Goal: Information Seeking & Learning: Learn about a topic

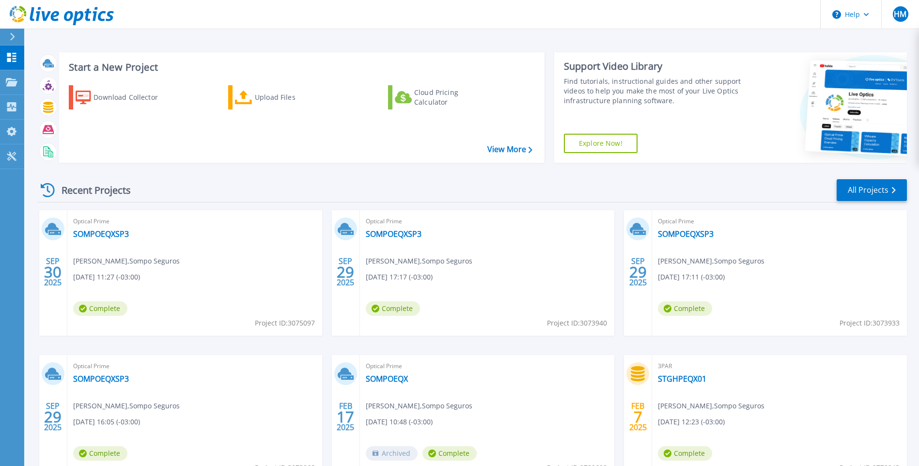
click at [243, 276] on div "Optical Prime SOMPOEQXSP3 Helcio Marques , Sompo Seguros 09/30/2025, 11:27 (-03…" at bounding box center [194, 272] width 255 height 125
click at [102, 236] on link "SOMPOEQXSP3" at bounding box center [101, 234] width 56 height 10
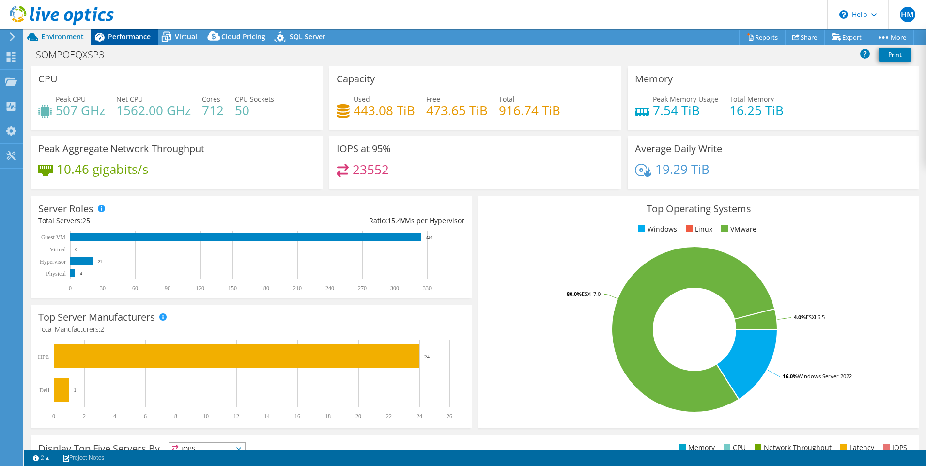
click at [130, 39] on span "Performance" at bounding box center [129, 36] width 43 height 9
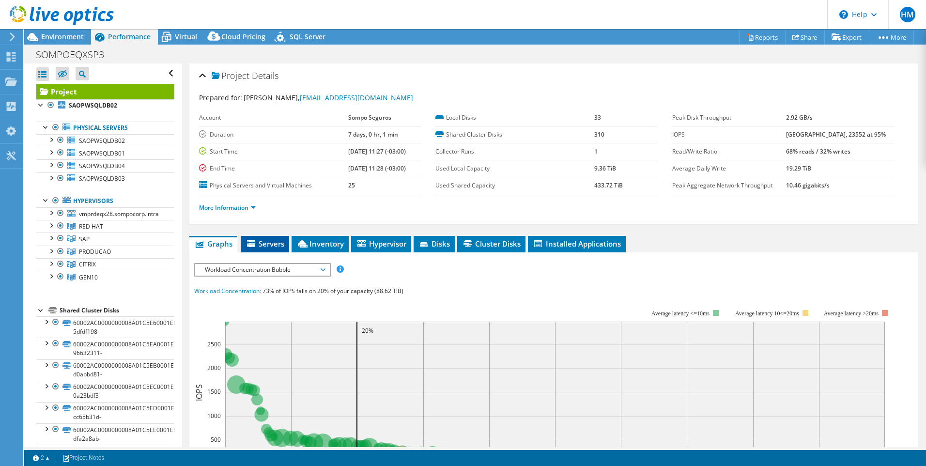
click at [259, 243] on span "Servers" at bounding box center [265, 244] width 39 height 10
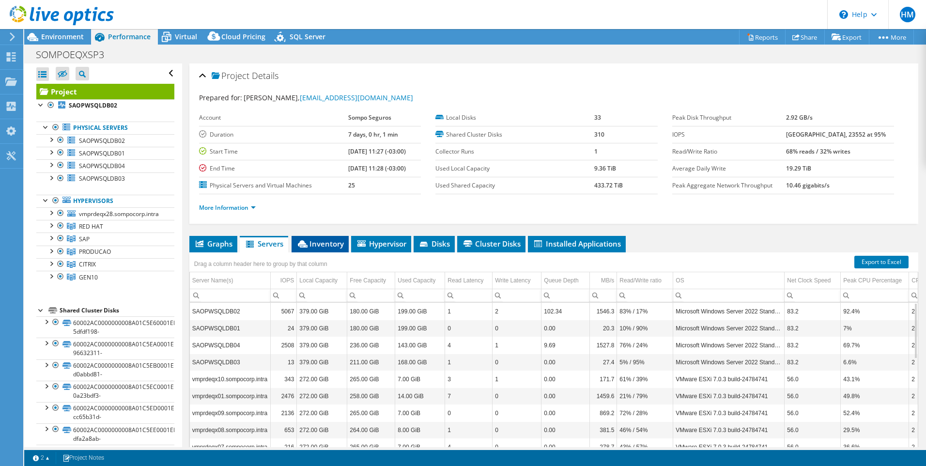
click at [313, 246] on span "Inventory" at bounding box center [319, 244] width 47 height 10
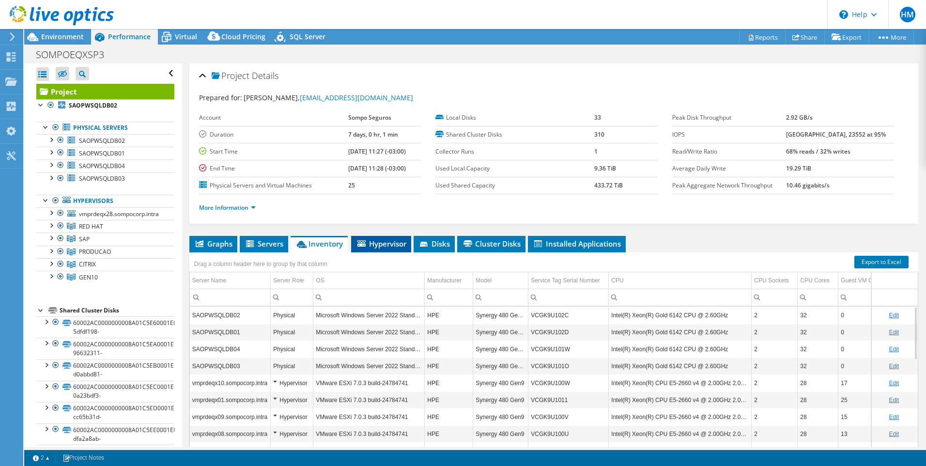
click at [382, 246] on span "Hypervisor" at bounding box center [381, 244] width 50 height 10
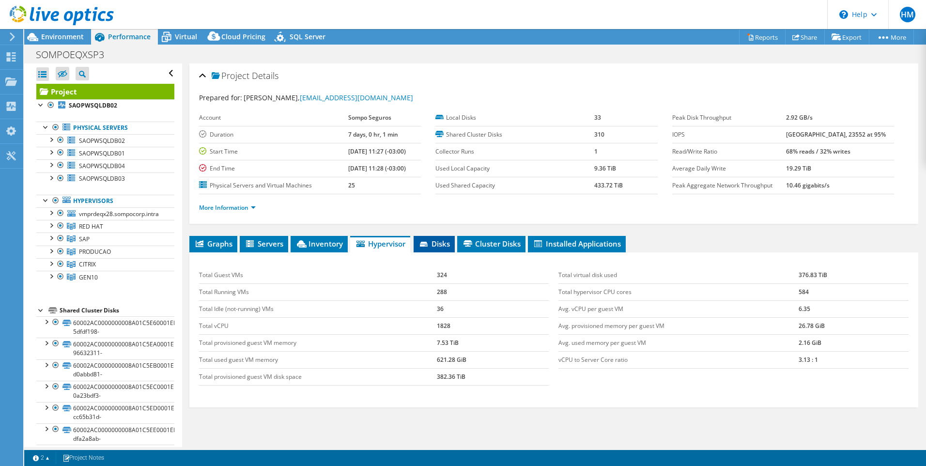
click at [437, 247] on span "Disks" at bounding box center [434, 244] width 31 height 10
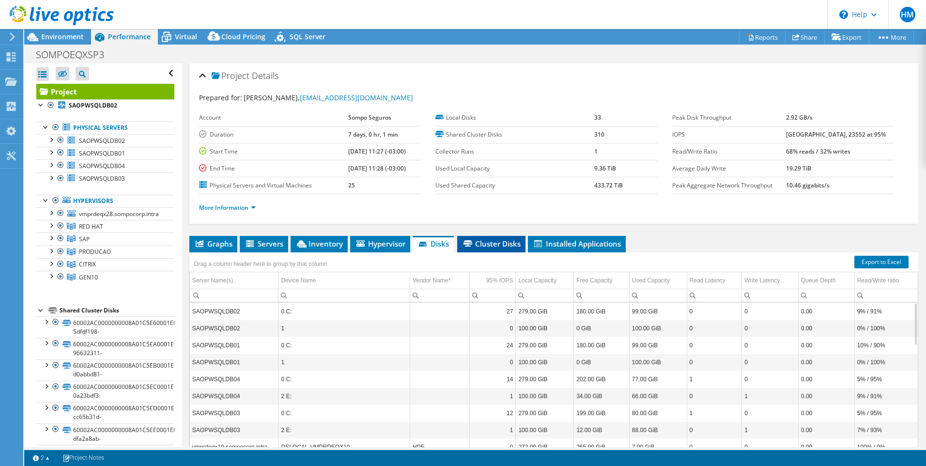
click at [494, 248] on span "Cluster Disks" at bounding box center [491, 244] width 59 height 10
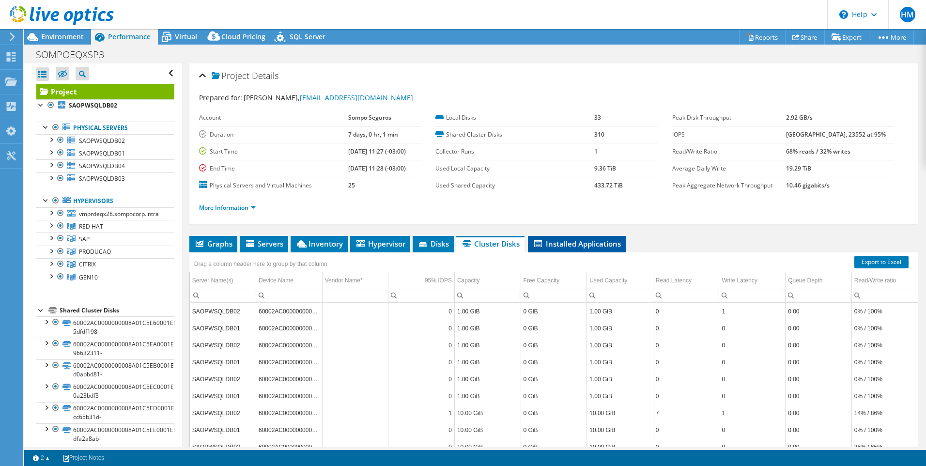
click at [560, 247] on span "Installed Applications" at bounding box center [577, 244] width 88 height 10
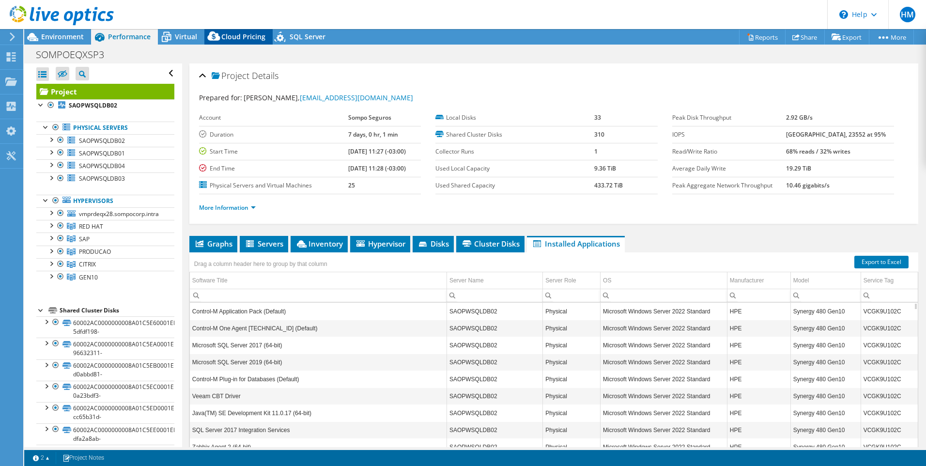
click at [232, 40] on span "Cloud Pricing" at bounding box center [243, 36] width 44 height 9
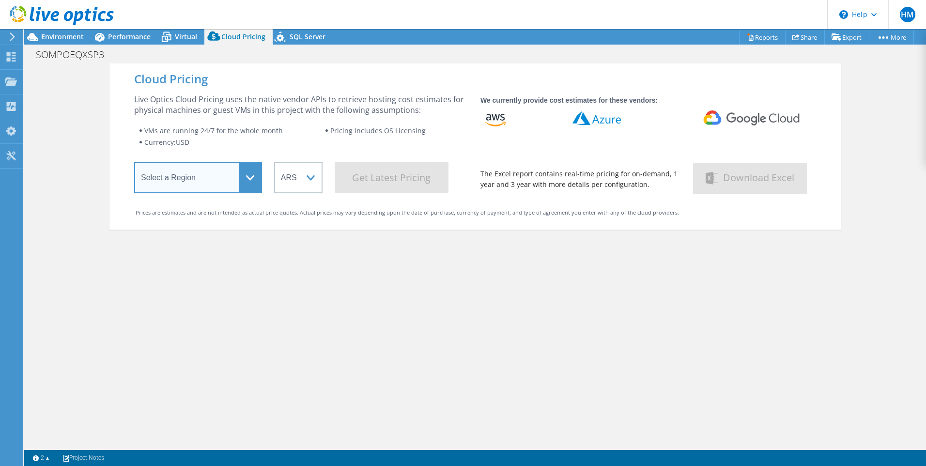
click at [247, 175] on select "Select a Region [GEOGRAPHIC_DATA] ([GEOGRAPHIC_DATA]) [GEOGRAPHIC_DATA] ([GEOGR…" at bounding box center [198, 177] width 128 height 31
select select "USEast"
click at [134, 164] on select "Select a Region [GEOGRAPHIC_DATA] ([GEOGRAPHIC_DATA]) [GEOGRAPHIC_DATA] ([GEOGR…" at bounding box center [198, 177] width 128 height 31
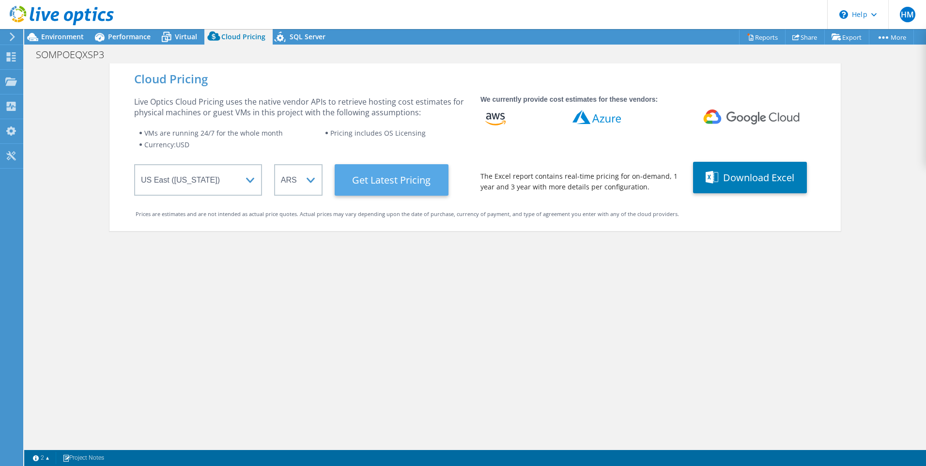
click at [373, 185] on Latest "Get Latest Pricing" at bounding box center [392, 179] width 114 height 31
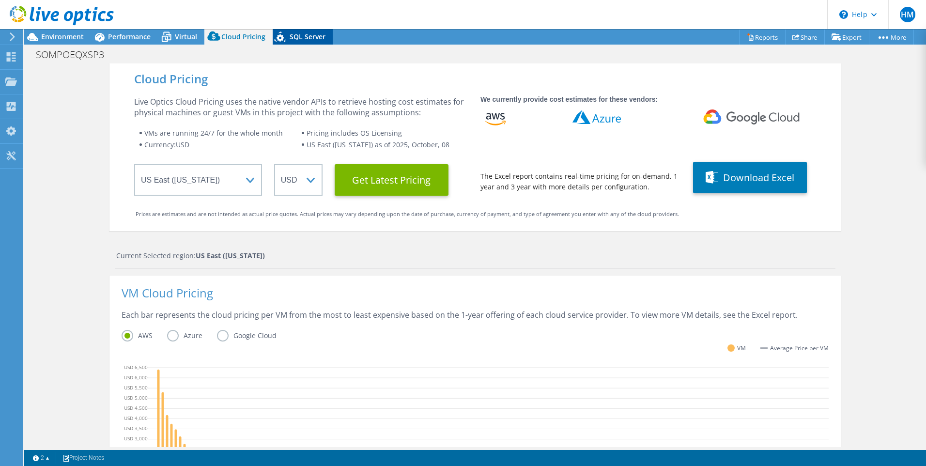
click at [303, 39] on span "SQL Server" at bounding box center [308, 36] width 36 height 9
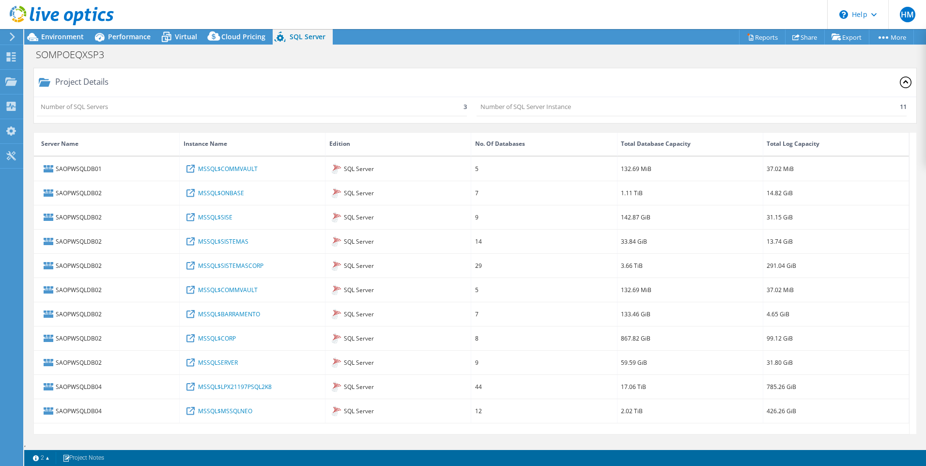
scroll to position [2, 0]
click at [55, 41] on span "Environment" at bounding box center [62, 36] width 43 height 9
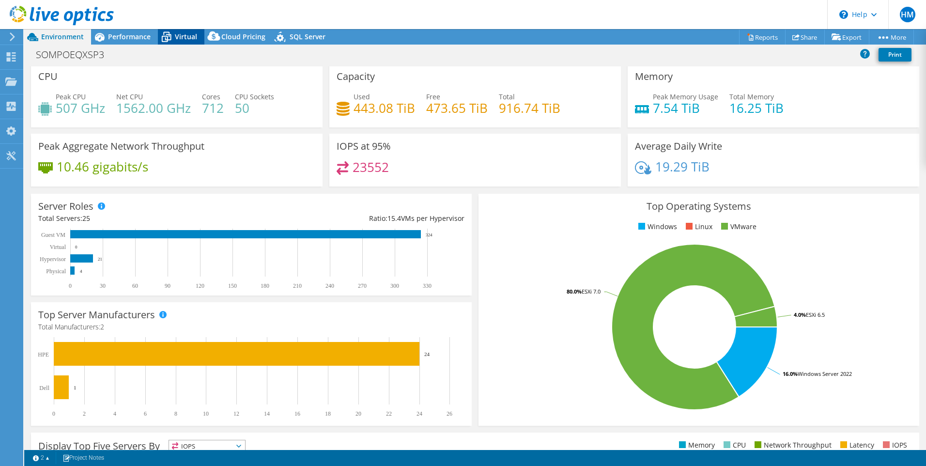
click at [176, 38] on span "Virtual" at bounding box center [186, 36] width 22 height 9
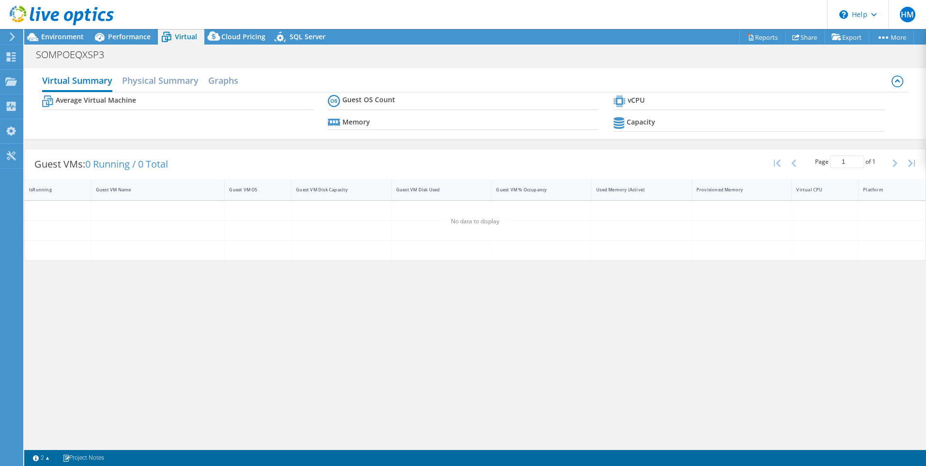
scroll to position [0, 0]
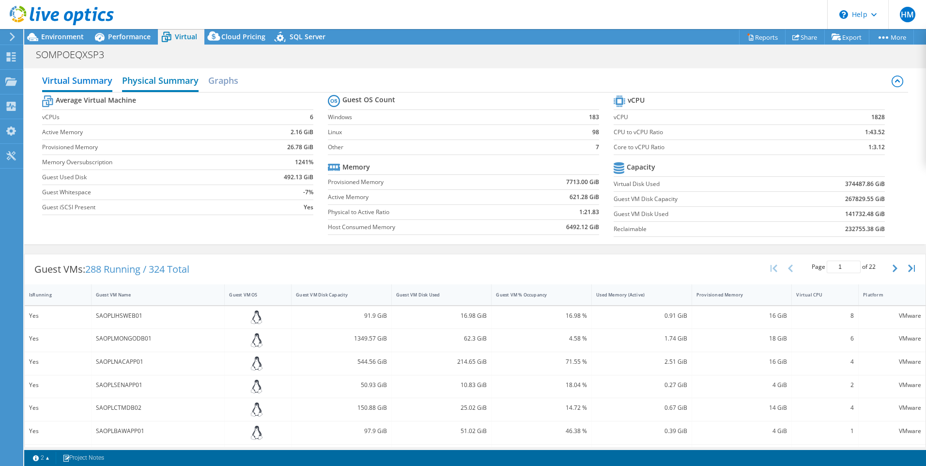
click at [149, 82] on h2 "Physical Summary" at bounding box center [160, 81] width 77 height 21
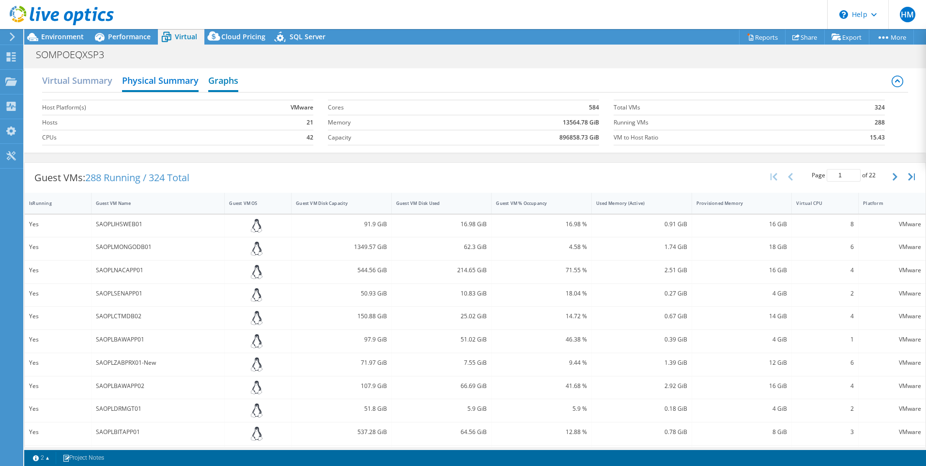
click at [224, 81] on h2 "Graphs" at bounding box center [223, 81] width 30 height 21
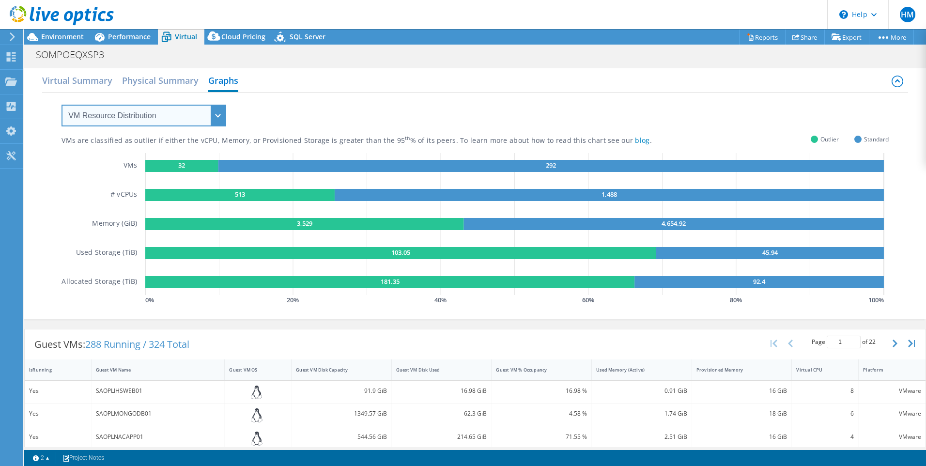
click at [222, 113] on select "VM Resource Distribution Provisioning Contrast Over Provisioning" at bounding box center [144, 116] width 165 height 22
click at [285, 110] on div "VMs are classified as outlier if either the vCPU, Memory, or Provisioned Storag…" at bounding box center [475, 200] width 827 height 215
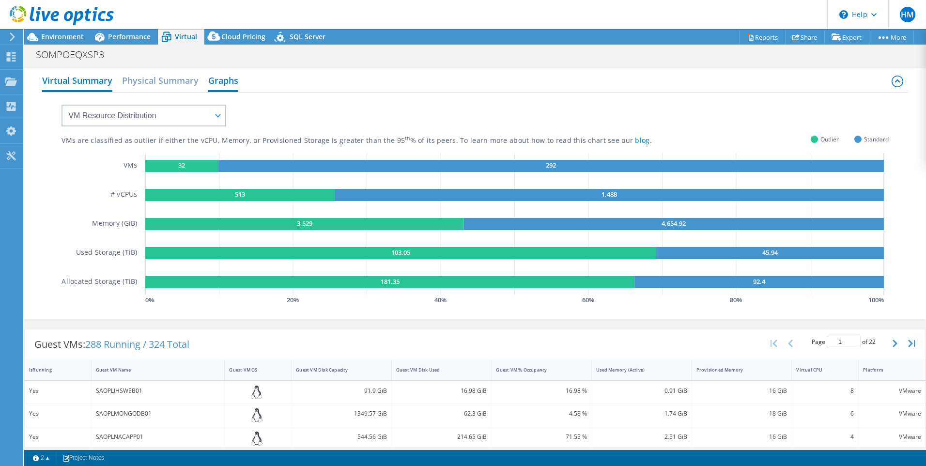
click at [94, 85] on h2 "Virtual Summary" at bounding box center [77, 81] width 70 height 21
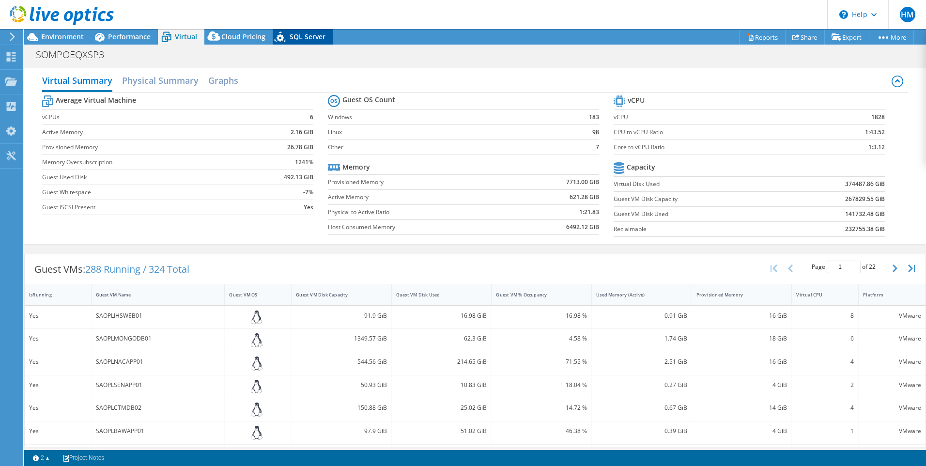
click at [297, 37] on span "SQL Server" at bounding box center [308, 36] width 36 height 9
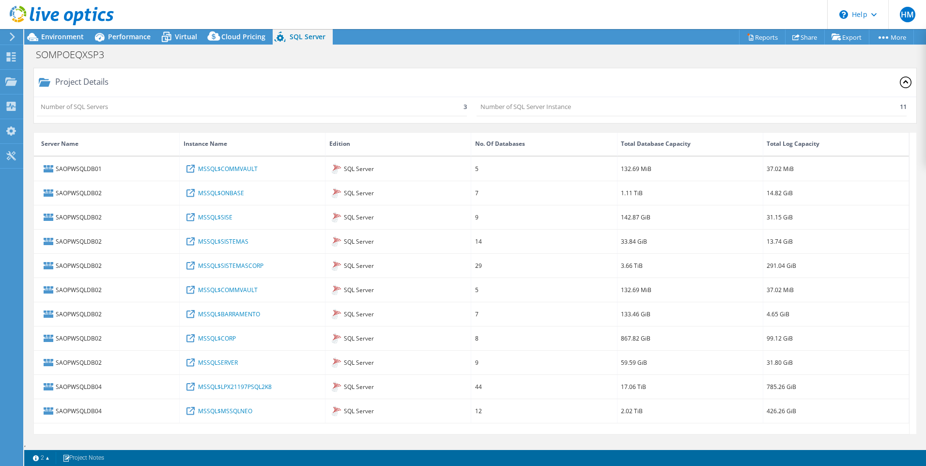
scroll to position [2, 0]
click at [60, 35] on span "Environment" at bounding box center [62, 36] width 43 height 9
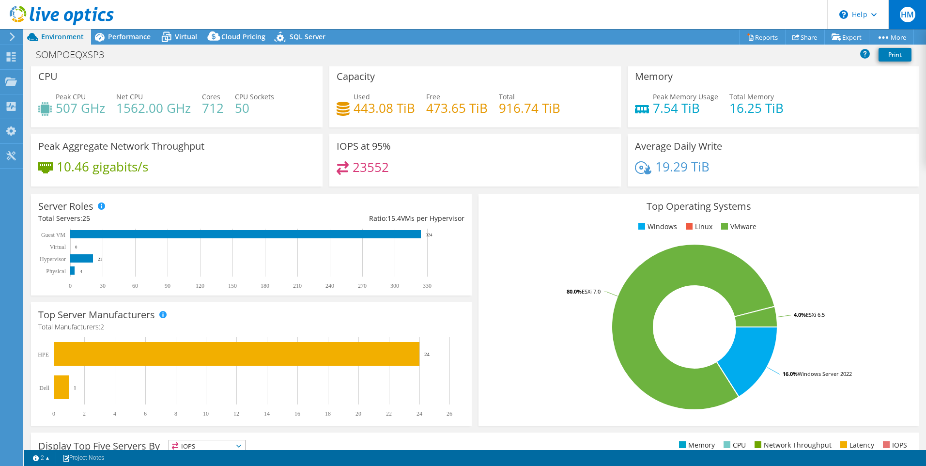
click at [907, 16] on span "HM" at bounding box center [908, 15] width 16 height 16
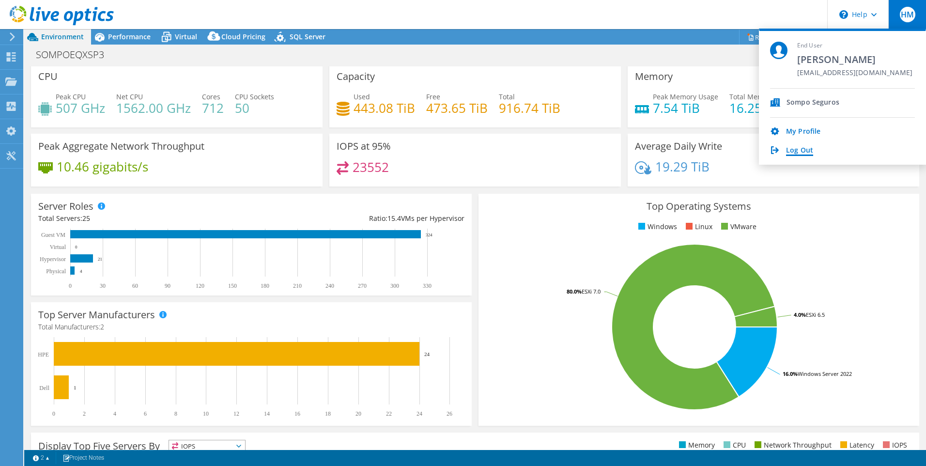
click at [800, 152] on link "Log Out" at bounding box center [799, 150] width 27 height 9
